Goal: Task Accomplishment & Management: Use online tool/utility

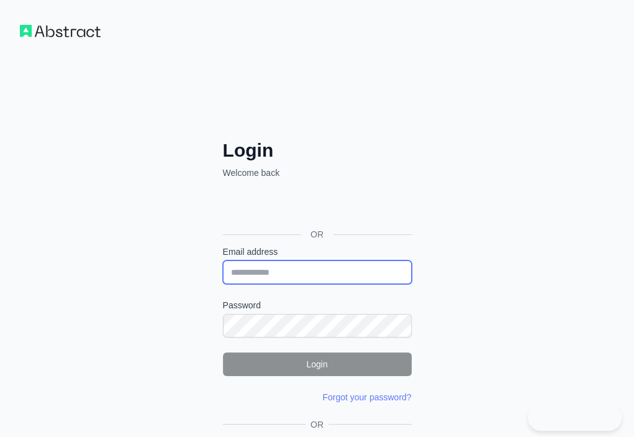
click at [223, 260] on input "Email address" at bounding box center [317, 272] width 189 height 24
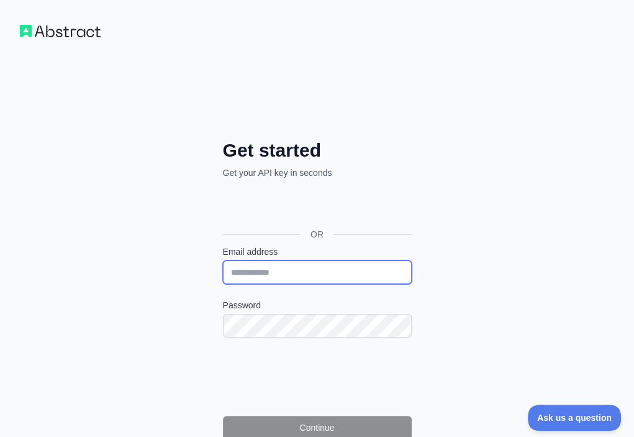
click at [223, 260] on input "Email address" at bounding box center [317, 272] width 189 height 24
paste input "**********"
type input "**********"
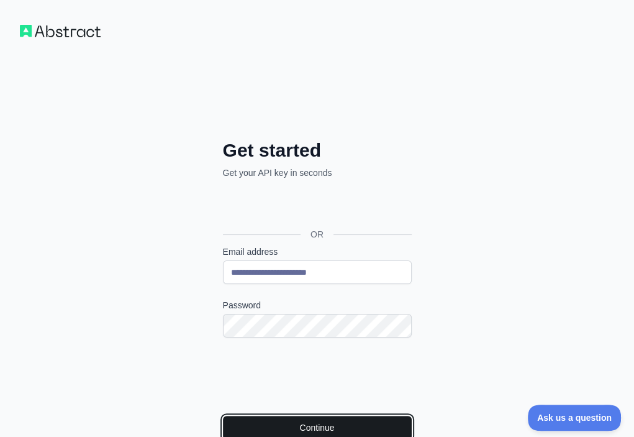
click at [223, 416] on button "Continue" at bounding box center [317, 428] width 189 height 24
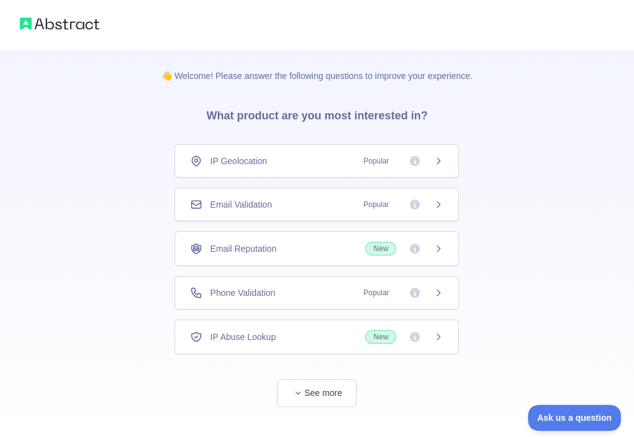
click at [318, 200] on div "Email Validation Popular" at bounding box center [316, 204] width 253 height 12
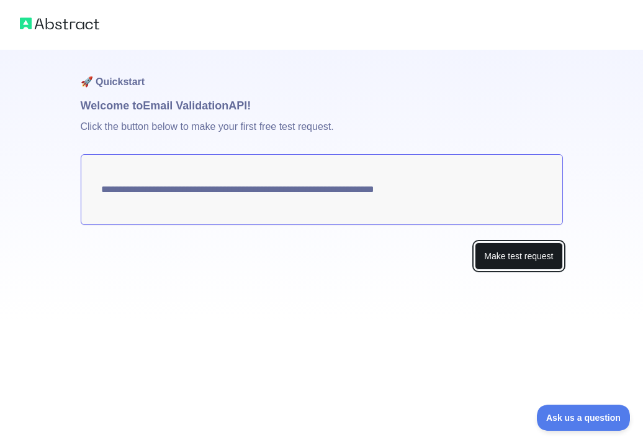
click at [545, 256] on button "Make test request" at bounding box center [519, 256] width 88 height 28
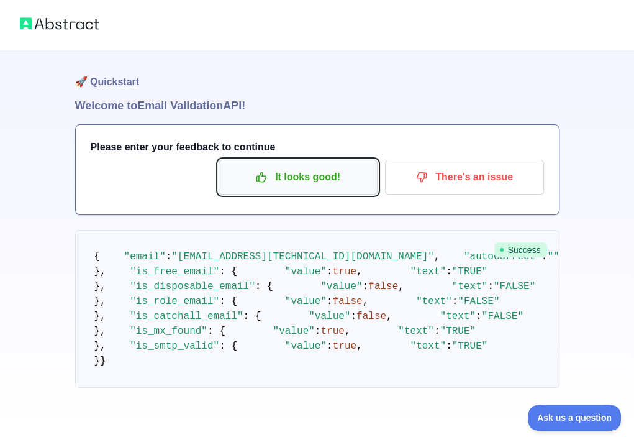
click at [276, 170] on p "It looks good!" at bounding box center [298, 176] width 140 height 21
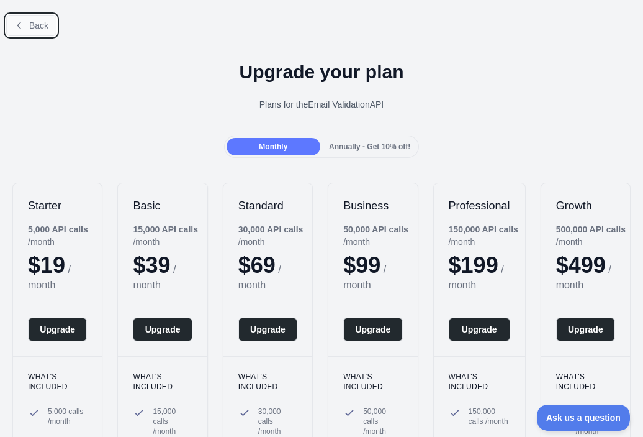
click at [38, 25] on span "Back" at bounding box center [38, 25] width 19 height 10
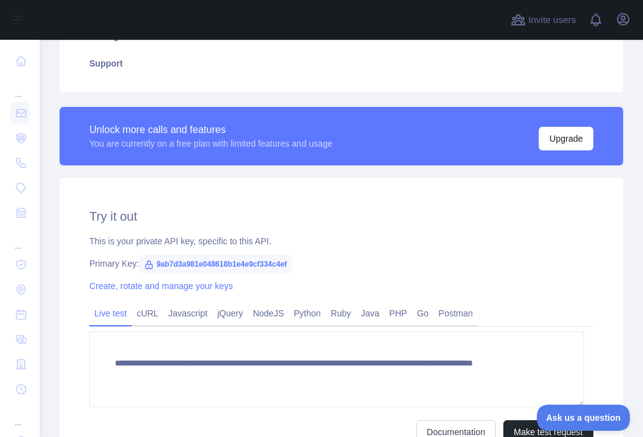
scroll to position [311, 0]
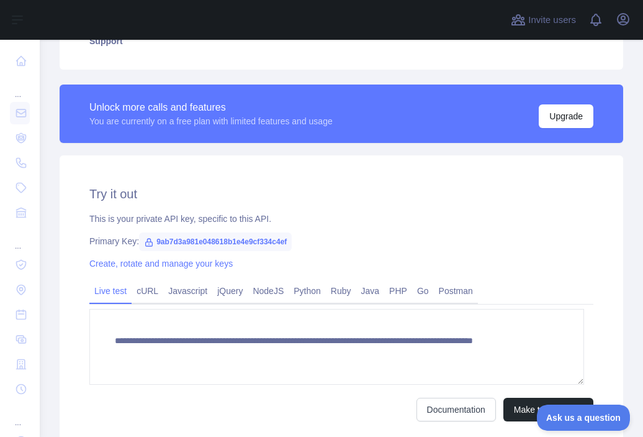
click at [252, 238] on span "9ab7d3a981e048618b1e4e9cf334c4ef" at bounding box center [215, 241] width 153 height 19
copy span "9ab7d3a981e048618b1e4e9cf334c4ef"
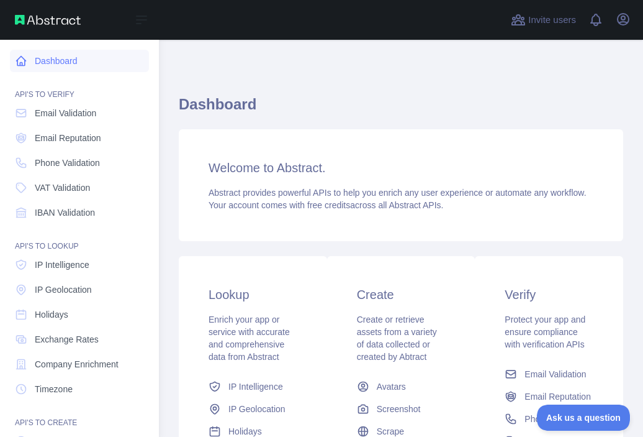
click at [25, 58] on icon at bounding box center [21, 61] width 12 height 12
click at [22, 60] on icon at bounding box center [21, 61] width 12 height 12
click at [68, 115] on span "Email Validation" at bounding box center [65, 113] width 61 height 12
